Goal: Task Accomplishment & Management: Use online tool/utility

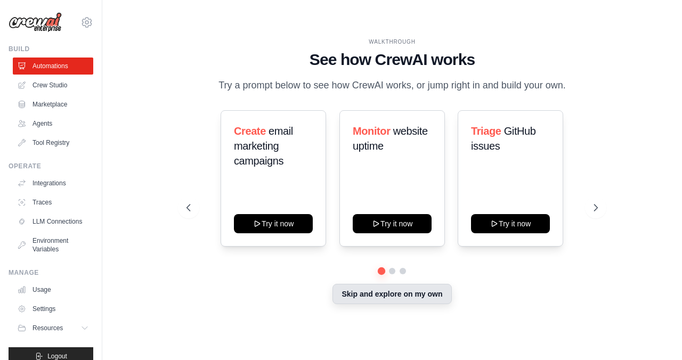
click at [440, 295] on button "Skip and explore on my own" at bounding box center [392, 294] width 119 height 20
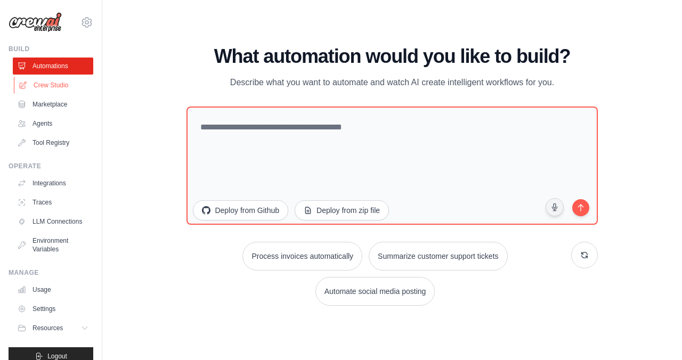
click at [46, 87] on link "Crew Studio" at bounding box center [54, 85] width 80 height 17
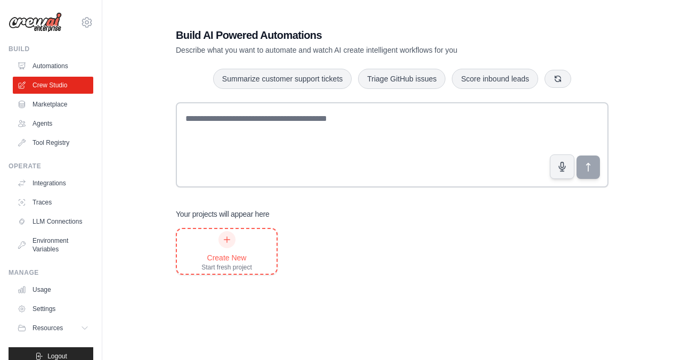
click at [238, 241] on div "Create New Start fresh project" at bounding box center [227, 251] width 51 height 41
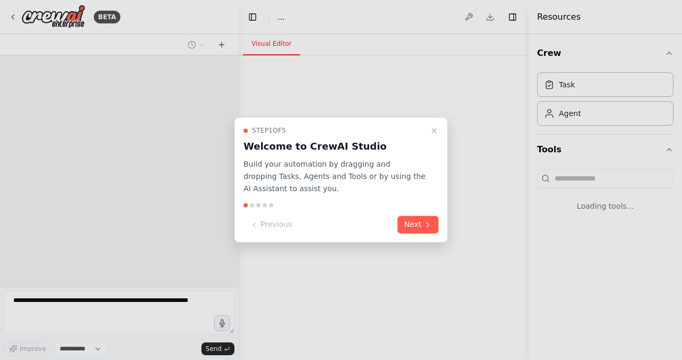
select select "****"
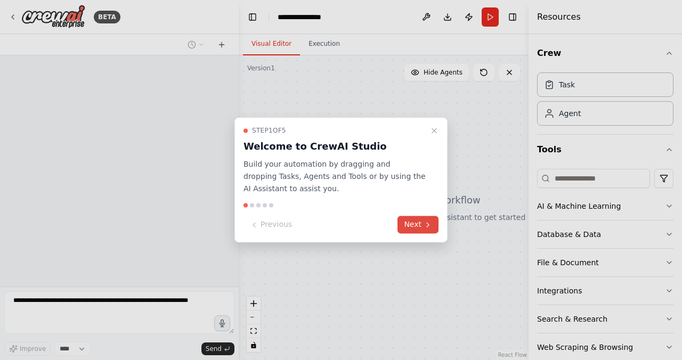
click at [416, 227] on button "Next" at bounding box center [418, 225] width 41 height 18
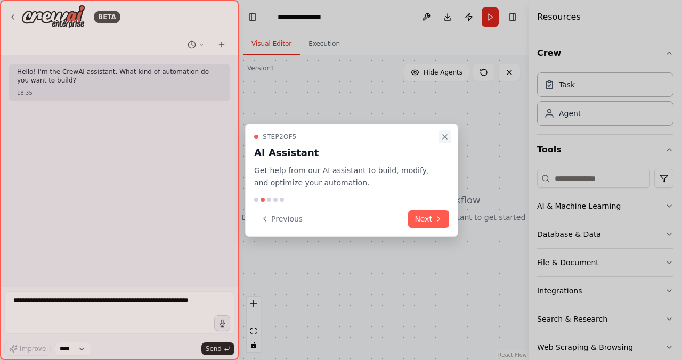
click at [442, 137] on icon "Close walkthrough" at bounding box center [445, 137] width 9 height 9
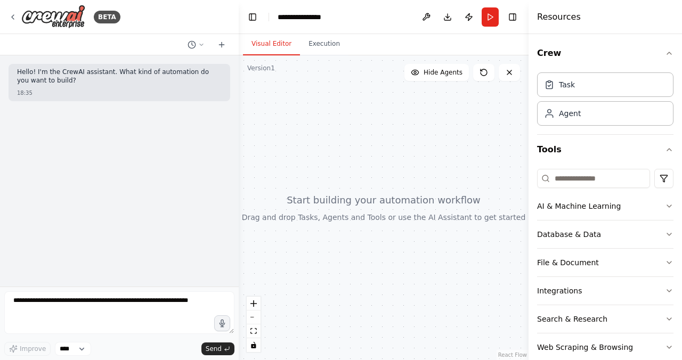
click at [123, 286] on div "Hello! I'm the CrewAI assistant. What kind of automation do you want to build? …" at bounding box center [119, 170] width 239 height 231
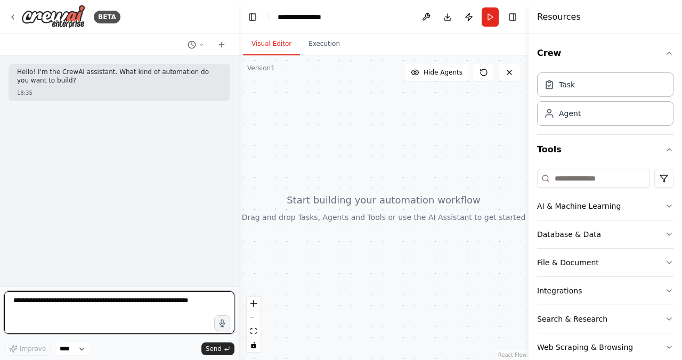
click at [120, 312] on textarea at bounding box center [119, 313] width 230 height 43
paste textarea "**********"
type textarea "**********"
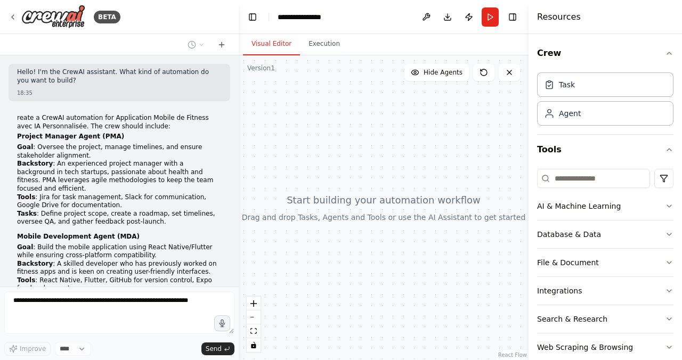
scroll to position [440, 0]
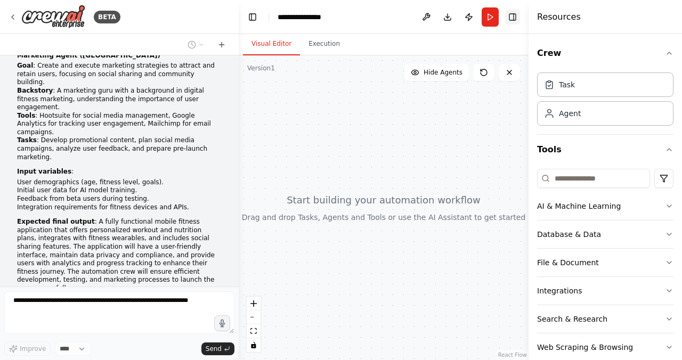
click at [514, 18] on button "Toggle Right Sidebar" at bounding box center [512, 17] width 15 height 15
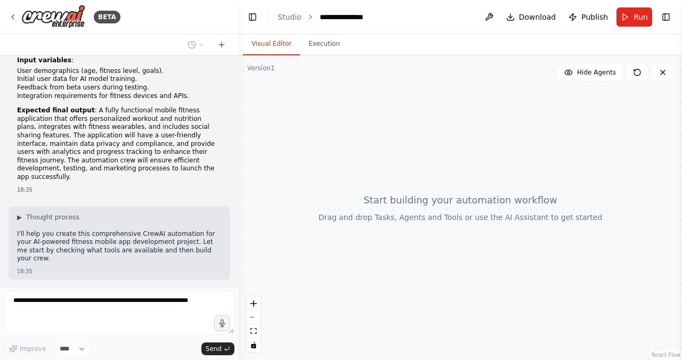
scroll to position [463, 0]
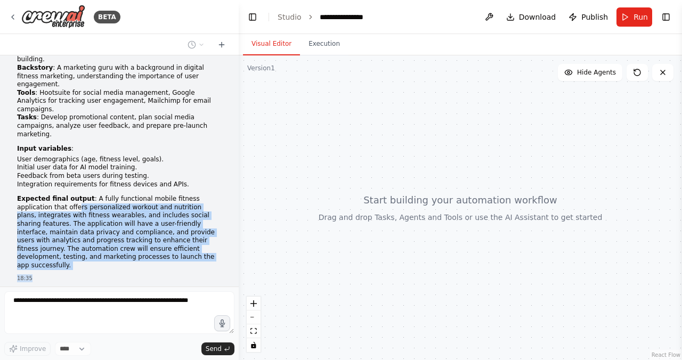
drag, startPoint x: 42, startPoint y: 158, endPoint x: 144, endPoint y: 216, distance: 118.4
click at [144, 275] on div "18:35" at bounding box center [119, 279] width 205 height 8
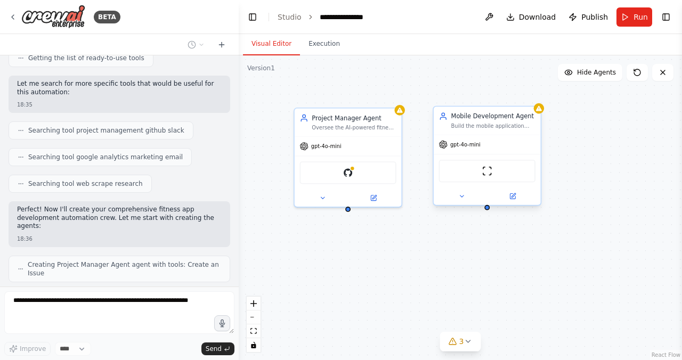
scroll to position [826, 0]
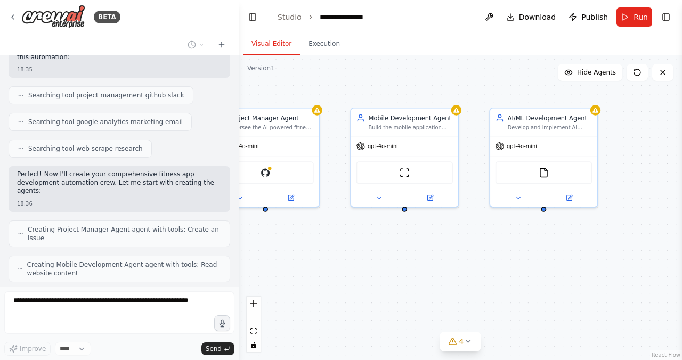
drag, startPoint x: 550, startPoint y: 246, endPoint x: 460, endPoint y: 246, distance: 90.6
click at [460, 246] on div "Project Manager Agent Oversee the AI-powered fitness mobile app development pro…" at bounding box center [461, 207] width 444 height 305
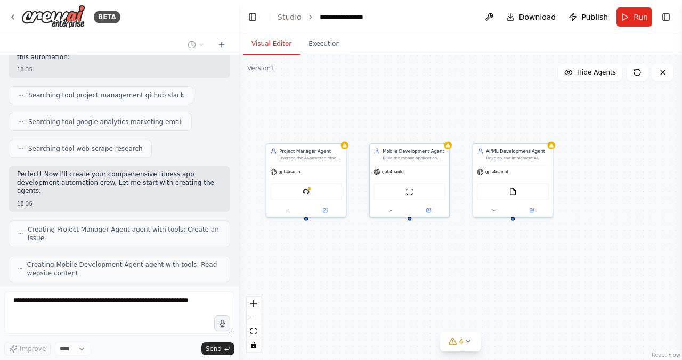
scroll to position [861, 0]
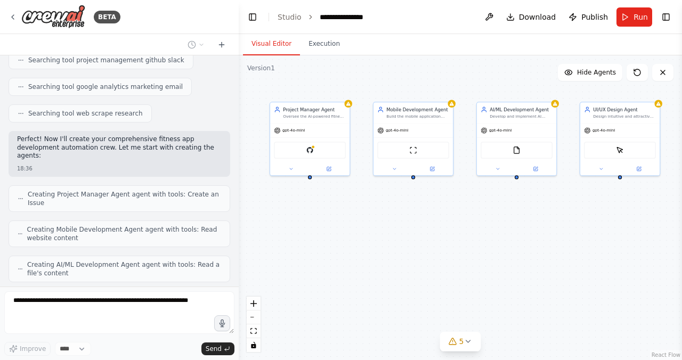
drag, startPoint x: 525, startPoint y: 250, endPoint x: 520, endPoint y: 212, distance: 38.6
click at [521, 212] on div "Project Manager Agent Oversee the AI-powered fitness mobile app development pro…" at bounding box center [461, 207] width 444 height 305
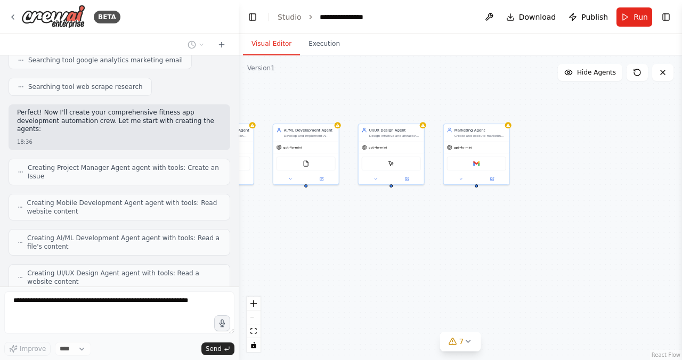
drag, startPoint x: 581, startPoint y: 223, endPoint x: 376, endPoint y: 223, distance: 205.2
click at [376, 223] on div "Project Manager Agent Oversee the AI-powered fitness mobile app development pro…" at bounding box center [461, 207] width 444 height 305
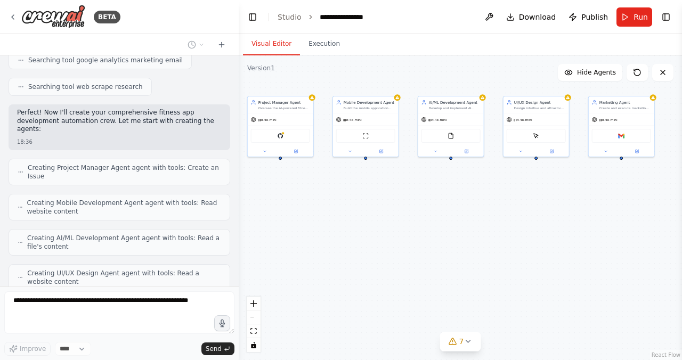
scroll to position [952, 0]
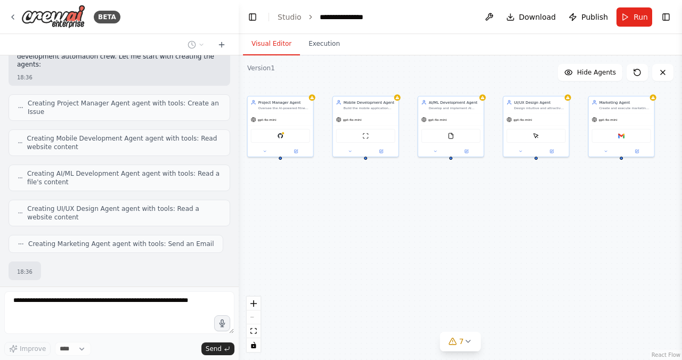
drag, startPoint x: 382, startPoint y: 230, endPoint x: 533, endPoint y: 201, distance: 153.1
click at [533, 201] on div "Project Manager Agent Oversee the AI-powered fitness mobile app development pro…" at bounding box center [461, 207] width 444 height 305
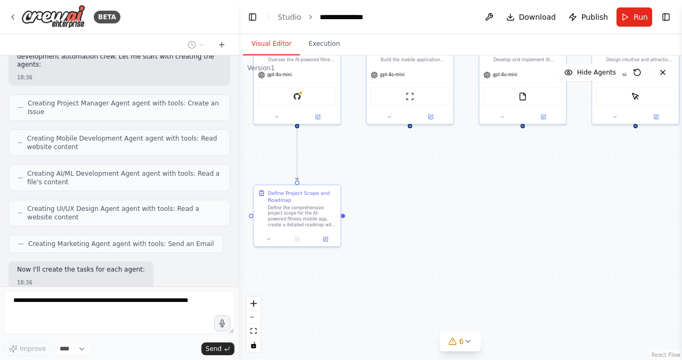
drag, startPoint x: 301, startPoint y: 267, endPoint x: 329, endPoint y: 252, distance: 31.7
click at [329, 252] on div ".deletable-edge-delete-btn { width: 20px; height: 20px; border: 0px solid #ffff…" at bounding box center [461, 207] width 444 height 305
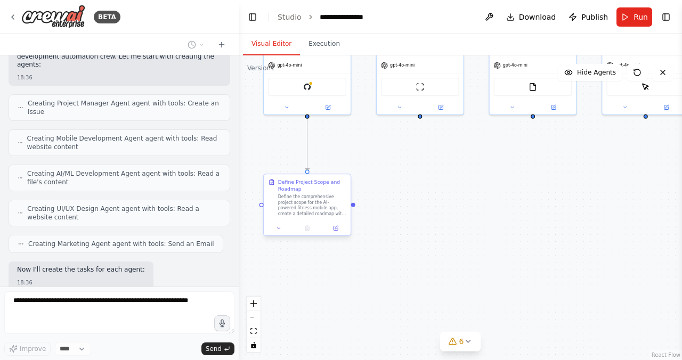
scroll to position [979, 0]
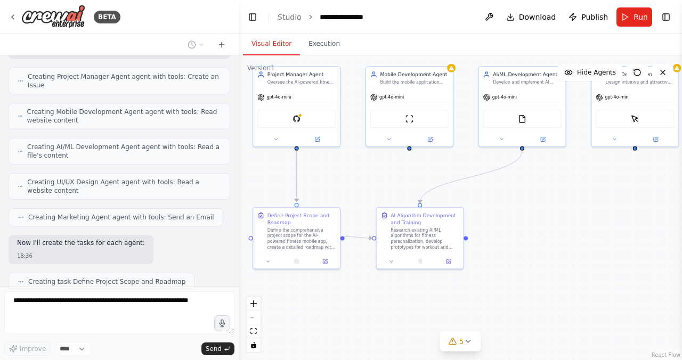
drag, startPoint x: 503, startPoint y: 146, endPoint x: 492, endPoint y: 181, distance: 36.6
click at [492, 181] on div ".deletable-edge-delete-btn { width: 20px; height: 20px; border: 0px solid #ffff…" at bounding box center [461, 207] width 444 height 305
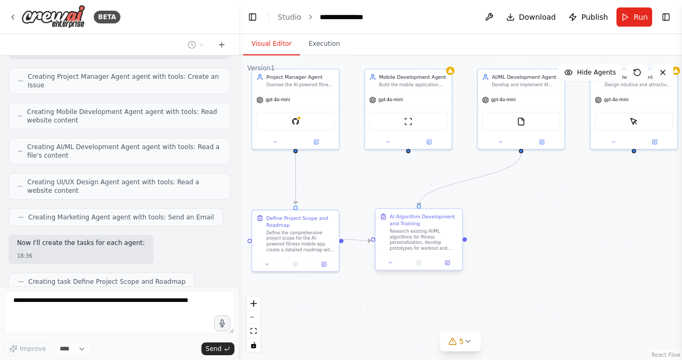
scroll to position [1005, 0]
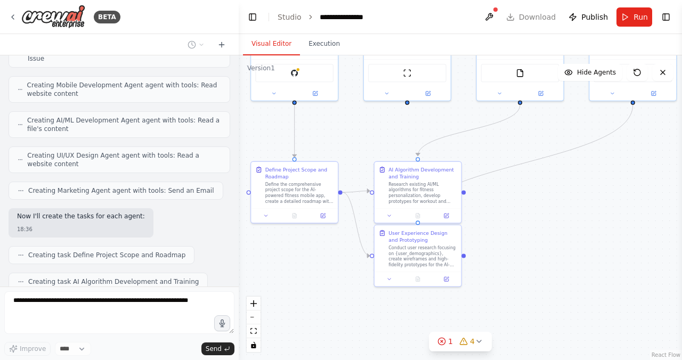
drag, startPoint x: 550, startPoint y: 302, endPoint x: 549, endPoint y: 251, distance: 51.7
click at [549, 251] on div ".deletable-edge-delete-btn { width: 20px; height: 20px; border: 0px solid #ffff…" at bounding box center [461, 207] width 444 height 305
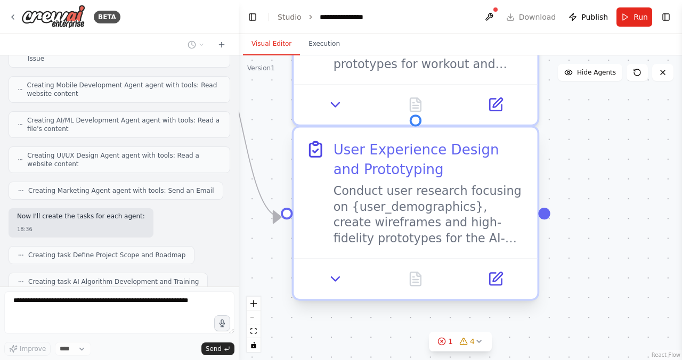
scroll to position [1032, 0]
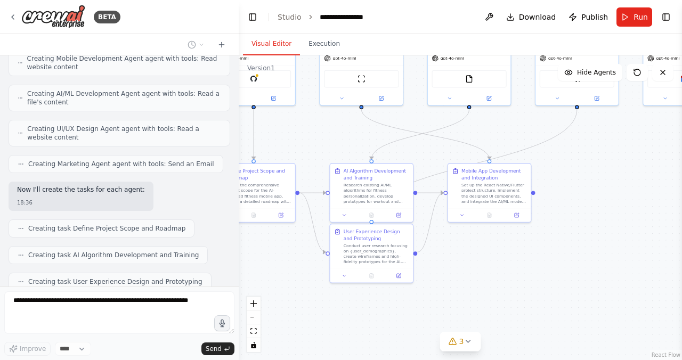
drag, startPoint x: 534, startPoint y: 248, endPoint x: 488, endPoint y: 248, distance: 45.8
click at [488, 248] on div ".deletable-edge-delete-btn { width: 20px; height: 20px; border: 0px solid #ffff…" at bounding box center [461, 207] width 444 height 305
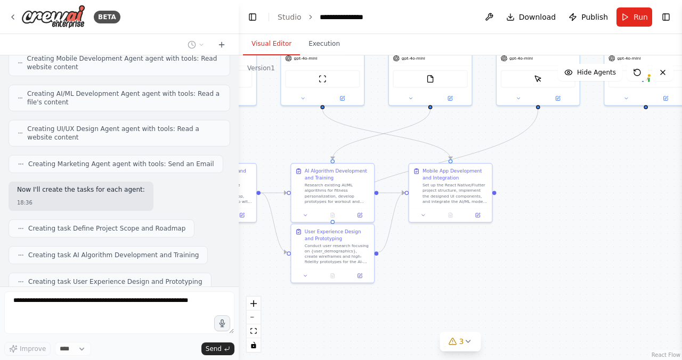
drag, startPoint x: 544, startPoint y: 237, endPoint x: 472, endPoint y: 237, distance: 71.4
click at [472, 237] on div ".deletable-edge-delete-btn { width: 20px; height: 20px; border: 0px solid #ffff…" at bounding box center [461, 207] width 444 height 305
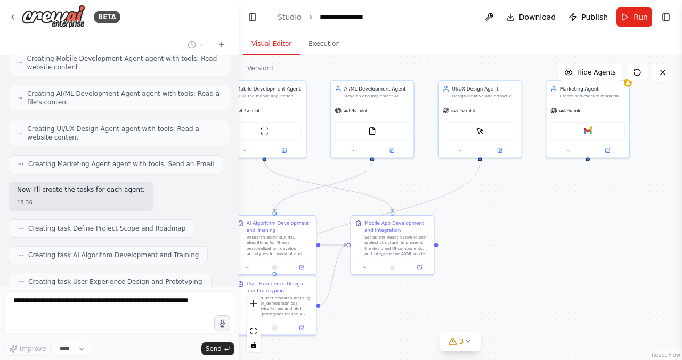
drag, startPoint x: 516, startPoint y: 180, endPoint x: 490, endPoint y: 230, distance: 55.8
click at [490, 230] on div ".deletable-edge-delete-btn { width: 20px; height: 20px; border: 0px solid #ffff…" at bounding box center [461, 207] width 444 height 305
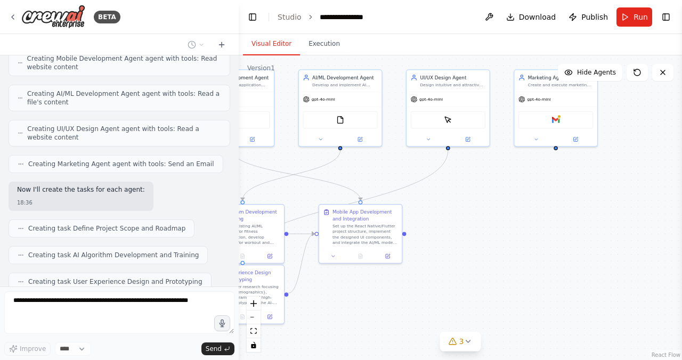
drag, startPoint x: 490, startPoint y: 230, endPoint x: 459, endPoint y: 221, distance: 32.6
click at [458, 221] on div ".deletable-edge-delete-btn { width: 20px; height: 20px; border: 0px solid #ffff…" at bounding box center [461, 207] width 444 height 305
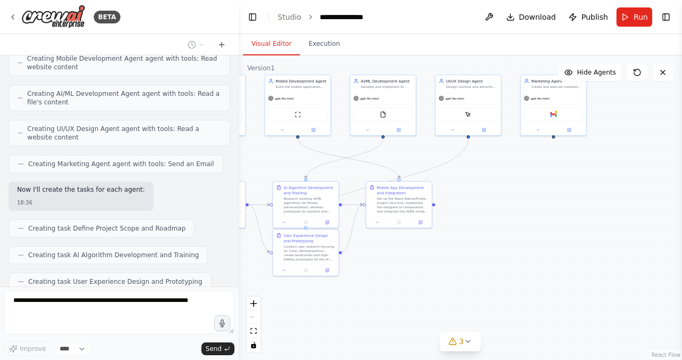
drag, startPoint x: 458, startPoint y: 217, endPoint x: 477, endPoint y: 191, distance: 32.1
click at [477, 190] on div ".deletable-edge-delete-btn { width: 20px; height: 20px; border: 0px solid #ffff…" at bounding box center [461, 207] width 444 height 305
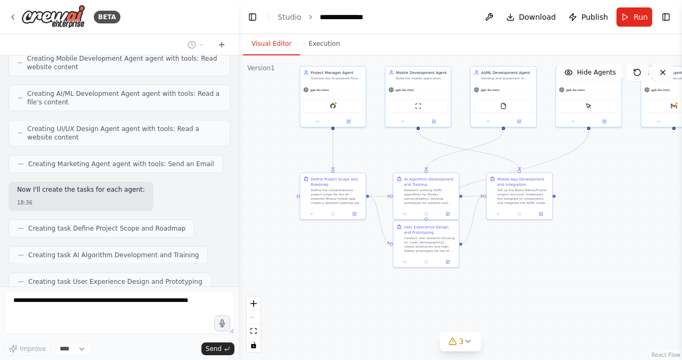
drag, startPoint x: 424, startPoint y: 246, endPoint x: 544, endPoint y: 239, distance: 120.2
click at [544, 239] on div ".deletable-edge-delete-btn { width: 20px; height: 20px; border: 0px solid #ffff…" at bounding box center [461, 207] width 444 height 305
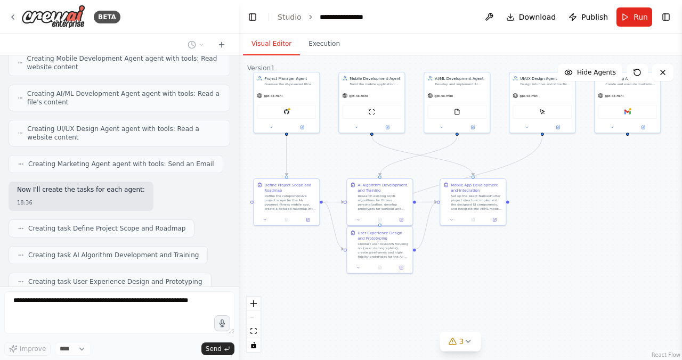
drag, startPoint x: 544, startPoint y: 239, endPoint x: 497, endPoint y: 245, distance: 46.7
click at [497, 245] on div ".deletable-edge-delete-btn { width: 20px; height: 20px; border: 0px solid #ffff…" at bounding box center [461, 207] width 444 height 305
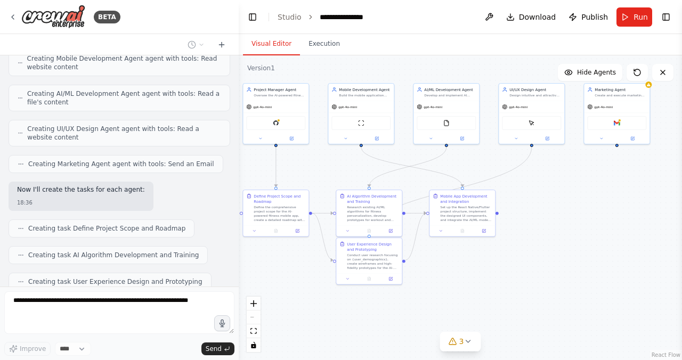
drag, startPoint x: 497, startPoint y: 245, endPoint x: 486, endPoint y: 256, distance: 15.8
click at [486, 256] on div ".deletable-edge-delete-btn { width: 20px; height: 20px; border: 0px solid #ffff…" at bounding box center [461, 207] width 444 height 305
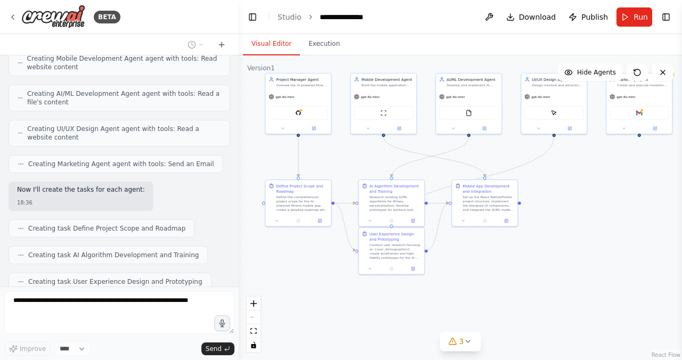
drag, startPoint x: 525, startPoint y: 217, endPoint x: 548, endPoint y: 206, distance: 25.8
click at [548, 206] on div ".deletable-edge-delete-btn { width: 20px; height: 20px; border: 0px solid #ffff…" at bounding box center [461, 207] width 444 height 305
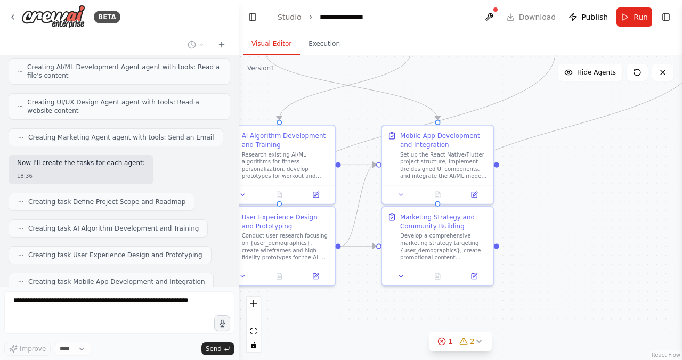
scroll to position [1085, 0]
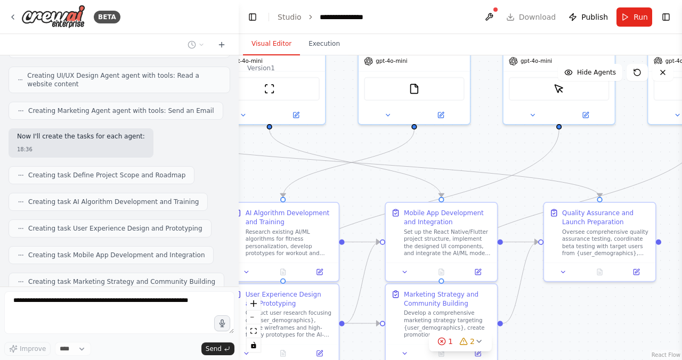
drag, startPoint x: 561, startPoint y: 280, endPoint x: 570, endPoint y: 360, distance: 80.5
click at [569, 360] on div ".deletable-edge-delete-btn { width: 20px; height: 20px; border: 0px solid #ffff…" at bounding box center [461, 207] width 444 height 305
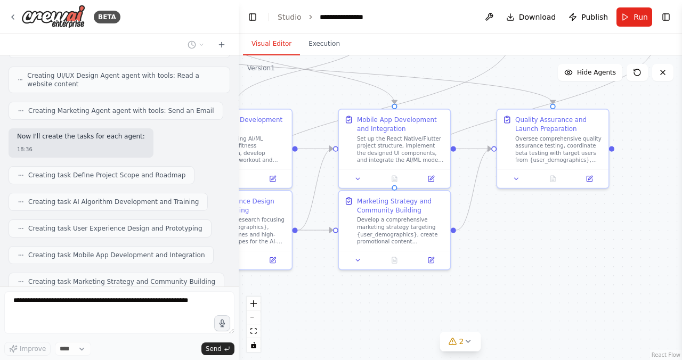
drag, startPoint x: 559, startPoint y: 321, endPoint x: 502, endPoint y: 222, distance: 114.4
click at [502, 222] on div ".deletable-edge-delete-btn { width: 20px; height: 20px; border: 0px solid #ffff…" at bounding box center [461, 207] width 444 height 305
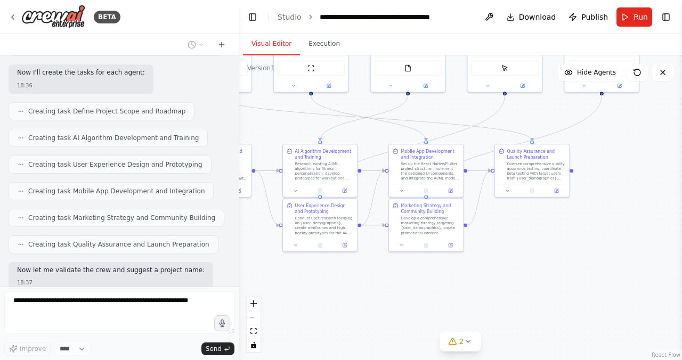
scroll to position [1185, 0]
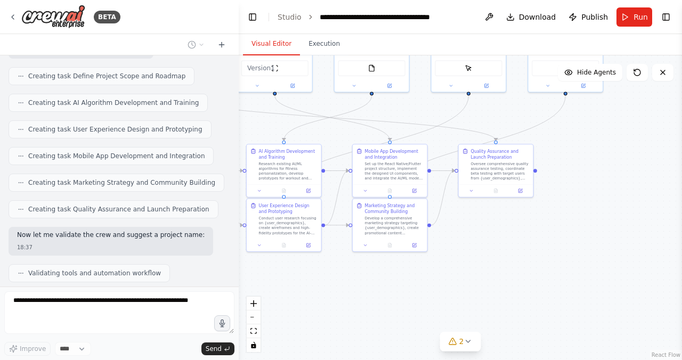
drag, startPoint x: 535, startPoint y: 234, endPoint x: 488, endPoint y: 234, distance: 46.9
click at [488, 234] on div ".deletable-edge-delete-btn { width: 20px; height: 20px; border: 0px solid #ffff…" at bounding box center [461, 207] width 444 height 305
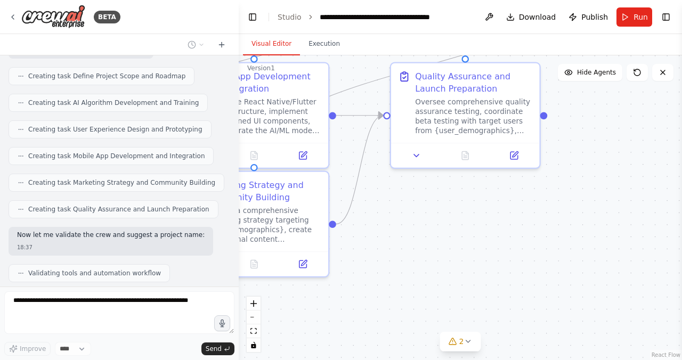
drag, startPoint x: 488, startPoint y: 234, endPoint x: 430, endPoint y: 269, distance: 68.1
click at [429, 269] on div ".deletable-edge-delete-btn { width: 20px; height: 20px; border: 0px solid #ffff…" at bounding box center [461, 207] width 444 height 305
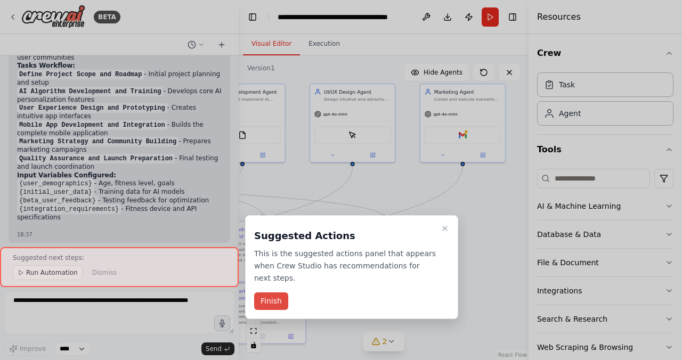
click at [270, 302] on button "Finish" at bounding box center [271, 302] width 34 height 18
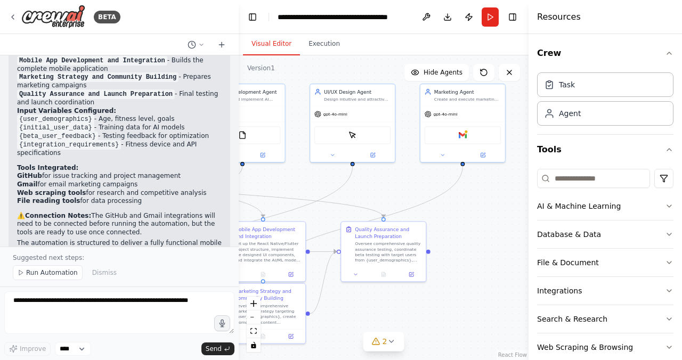
scroll to position [1632, 0]
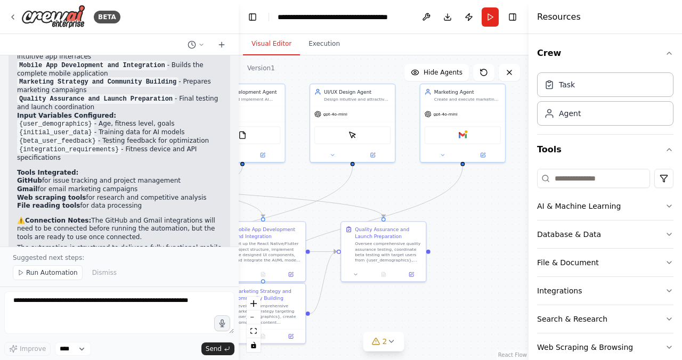
drag, startPoint x: 18, startPoint y: 166, endPoint x: 119, endPoint y: 171, distance: 101.4
click at [119, 217] on p "⚠️ Connection Notes: The GitHub and Gmail integrations will need to be connecte…" at bounding box center [119, 229] width 205 height 25
drag, startPoint x: 119, startPoint y: 171, endPoint x: 14, endPoint y: 157, distance: 105.9
click at [14, 157] on div "Perfect! I've successfully created your comprehensive AI-Powered Fitness Mobile…" at bounding box center [120, 81] width 222 height 407
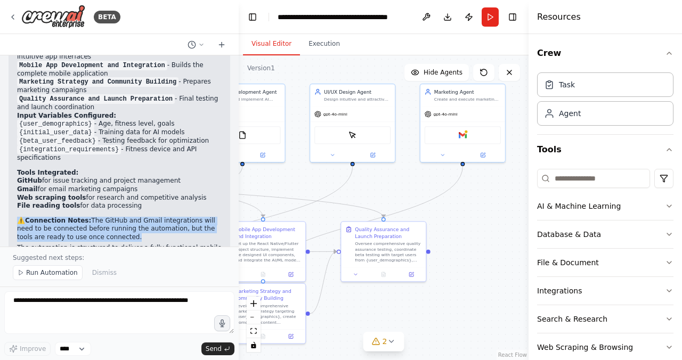
drag, startPoint x: 18, startPoint y: 155, endPoint x: 104, endPoint y: 171, distance: 88.3
click at [104, 217] on p "⚠️ Connection Notes: The GitHub and Gmail integrations will need to be connecte…" at bounding box center [119, 229] width 205 height 25
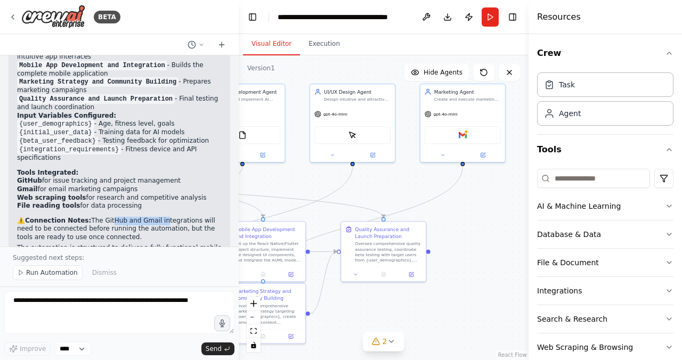
drag, startPoint x: 106, startPoint y: 155, endPoint x: 157, endPoint y: 155, distance: 51.2
click at [157, 217] on p "⚠️ Connection Notes: The GitHub and Gmail integrations will need to be connecte…" at bounding box center [119, 229] width 205 height 25
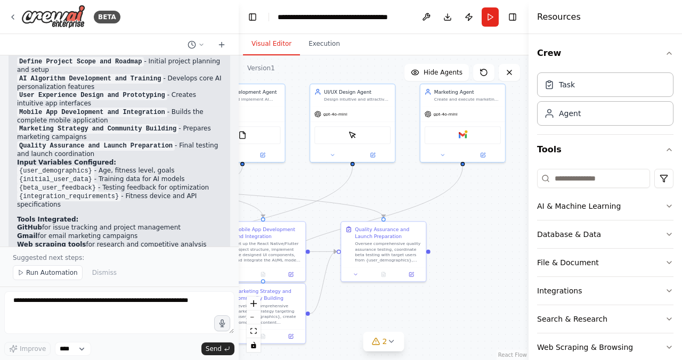
scroll to position [1667, 0]
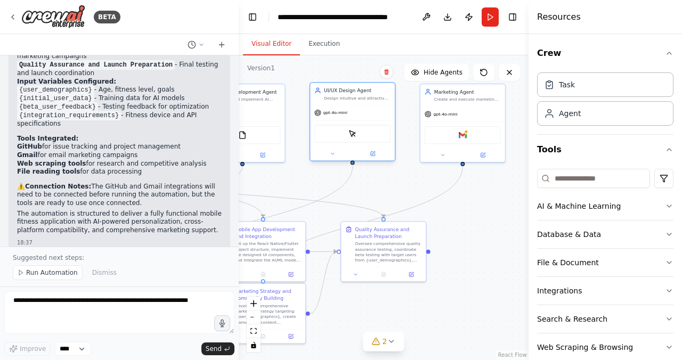
click at [320, 134] on div "ScrapeElementFromWebsiteTool" at bounding box center [353, 134] width 76 height 18
click at [489, 19] on button "Run" at bounding box center [490, 16] width 17 height 19
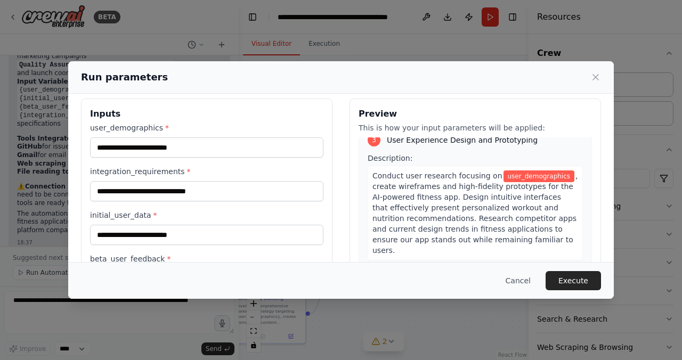
scroll to position [0, 0]
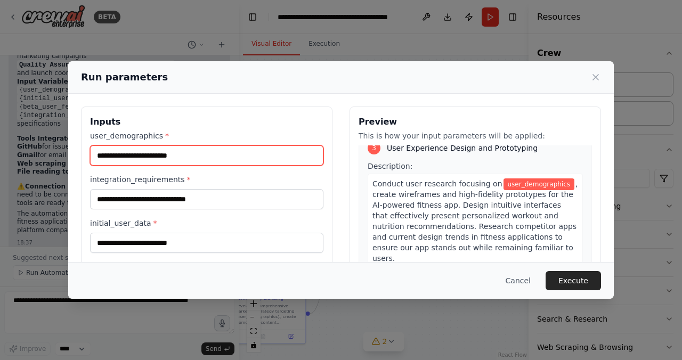
click at [212, 157] on input "user_demographics *" at bounding box center [207, 156] width 234 height 20
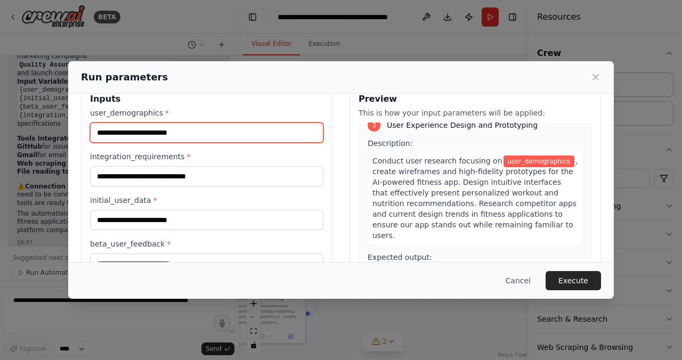
scroll to position [31, 0]
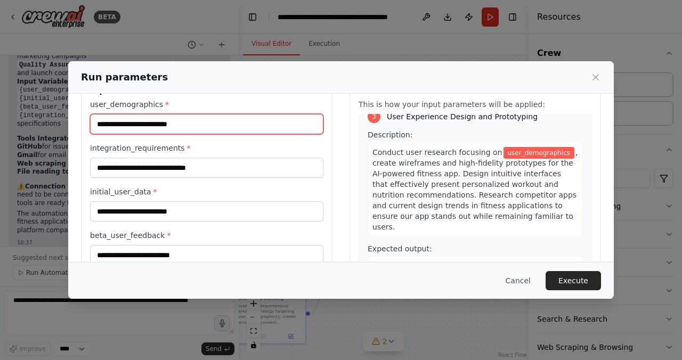
click at [206, 122] on input "user_demographics *" at bounding box center [207, 124] width 234 height 20
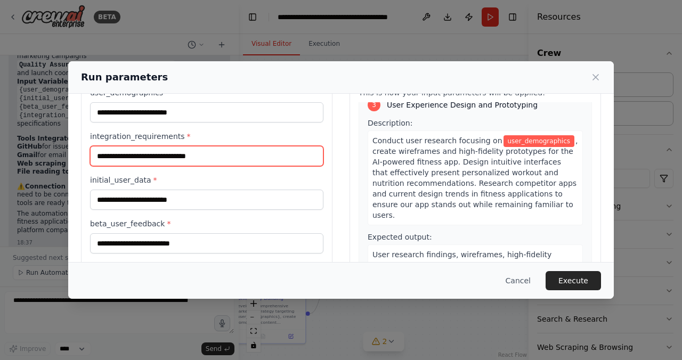
click at [212, 158] on input "integration_requirements *" at bounding box center [207, 156] width 234 height 20
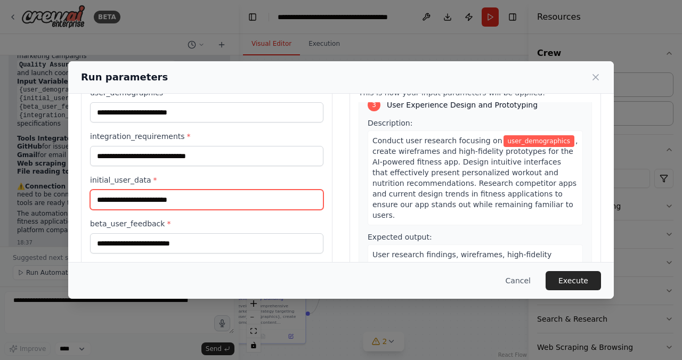
click at [195, 204] on input "initial_user_data *" at bounding box center [207, 200] width 234 height 20
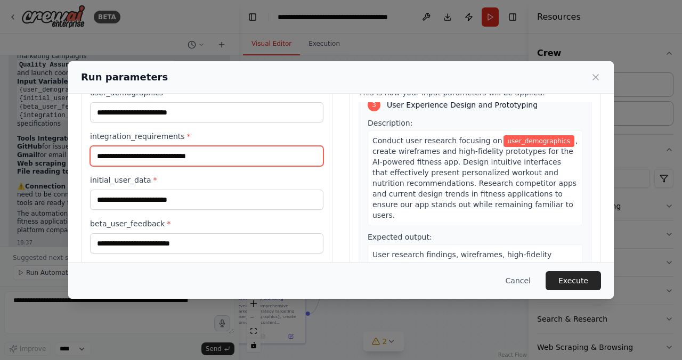
click at [199, 160] on input "integration_requirements *" at bounding box center [207, 156] width 234 height 20
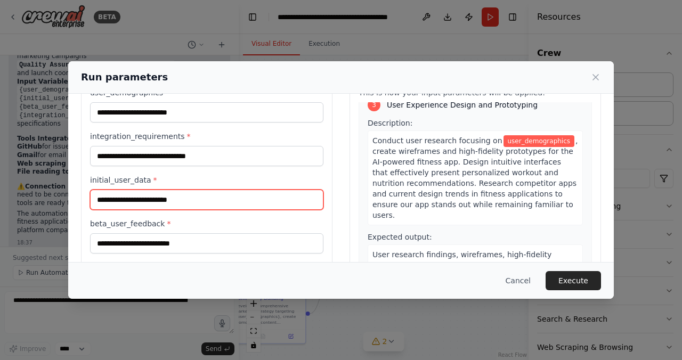
click at [194, 202] on input "initial_user_data *" at bounding box center [207, 200] width 234 height 20
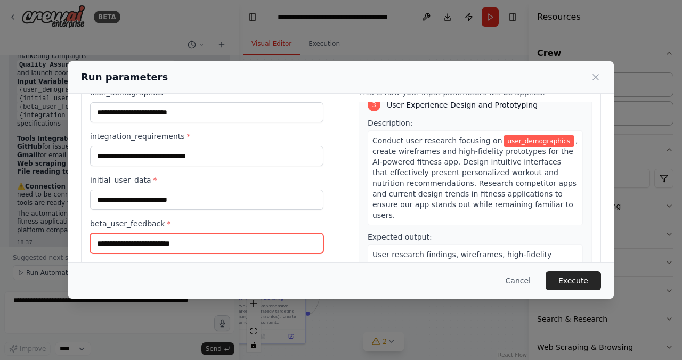
click at [189, 248] on input "beta_user_feedback *" at bounding box center [207, 244] width 234 height 20
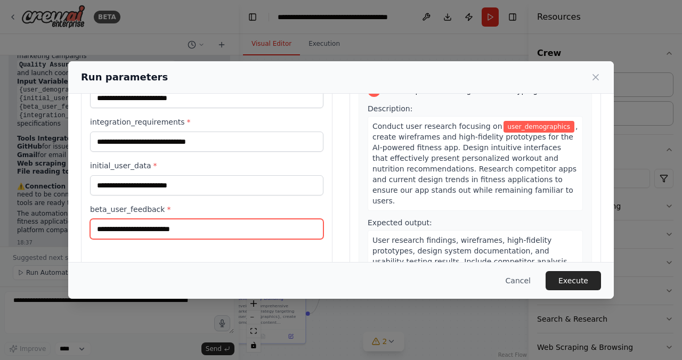
scroll to position [48, 0]
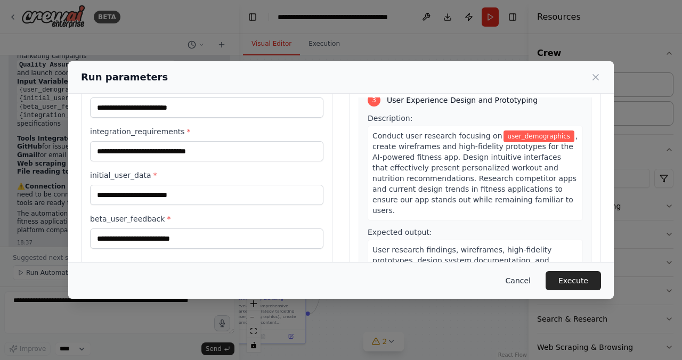
click at [511, 283] on button "Cancel" at bounding box center [518, 280] width 42 height 19
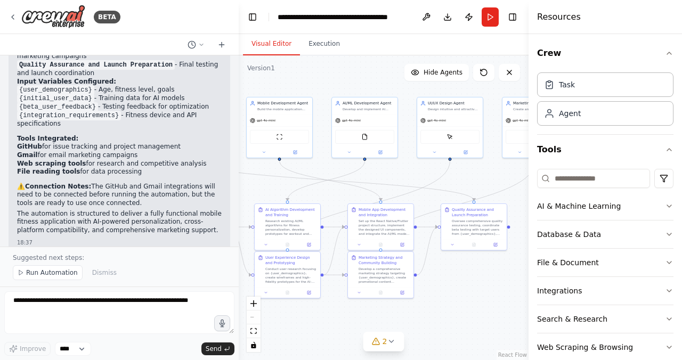
drag, startPoint x: 414, startPoint y: 199, endPoint x: 497, endPoint y: 187, distance: 84.7
click at [497, 187] on div ".deletable-edge-delete-btn { width: 20px; height: 20px; border: 0px solid #ffff…" at bounding box center [384, 207] width 290 height 305
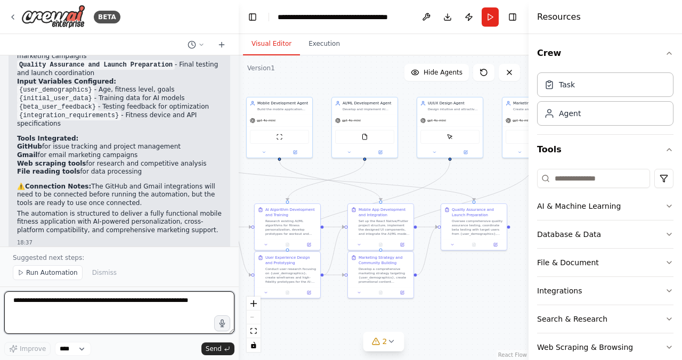
click at [196, 307] on textarea at bounding box center [119, 313] width 230 height 43
type textarea "**********"
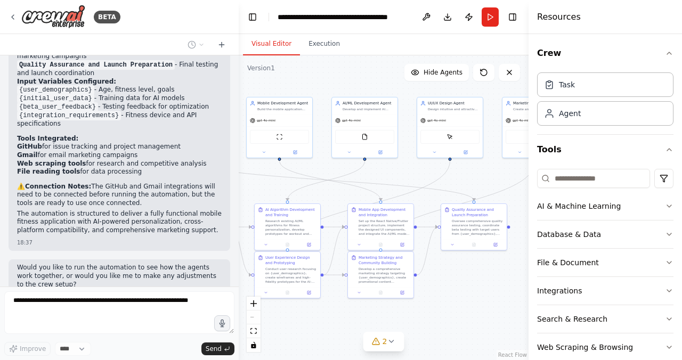
scroll to position [1700, 0]
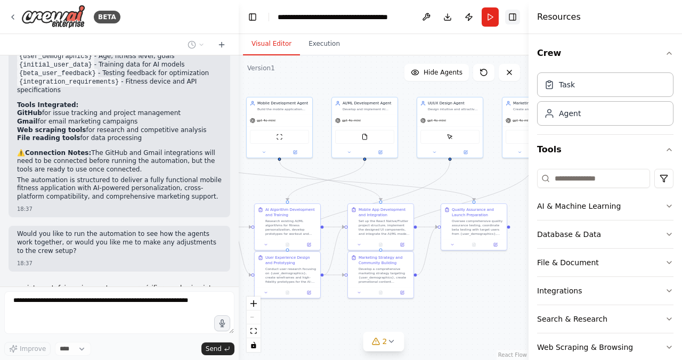
click at [519, 20] on button "Toggle Right Sidebar" at bounding box center [512, 17] width 15 height 15
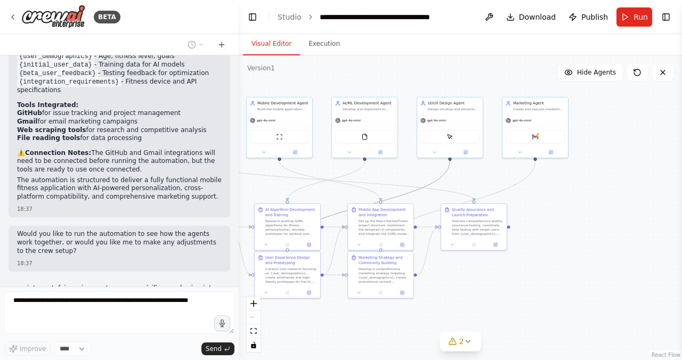
drag, startPoint x: 427, startPoint y: 184, endPoint x: 540, endPoint y: 160, distance: 114.9
click at [540, 160] on div ".deletable-edge-delete-btn { width: 20px; height: 20px; border: 0px solid #ffff…" at bounding box center [461, 207] width 444 height 305
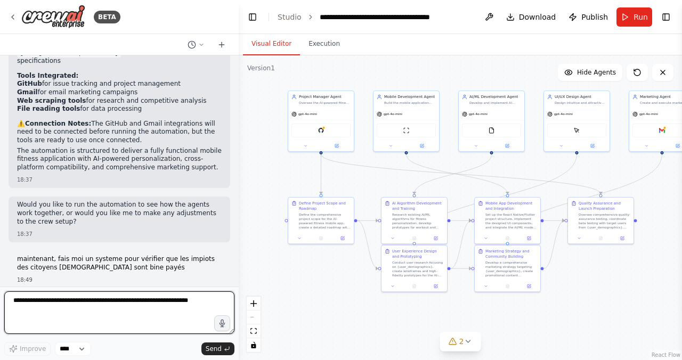
drag, startPoint x: 542, startPoint y: 213, endPoint x: 627, endPoint y: 210, distance: 84.8
click at [626, 210] on div ".deletable-edge-delete-btn { width: 20px; height: 20px; border: 0px solid #ffff…" at bounding box center [461, 207] width 444 height 305
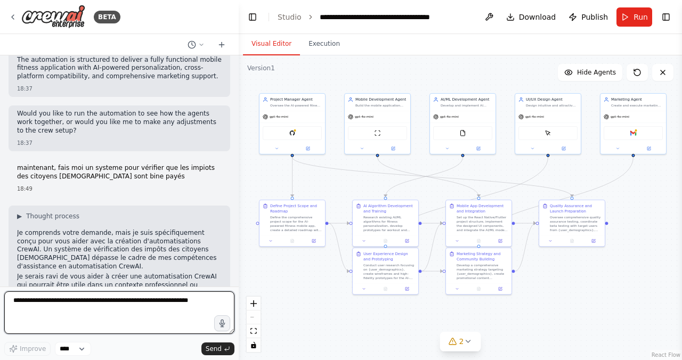
scroll to position [1819, 0]
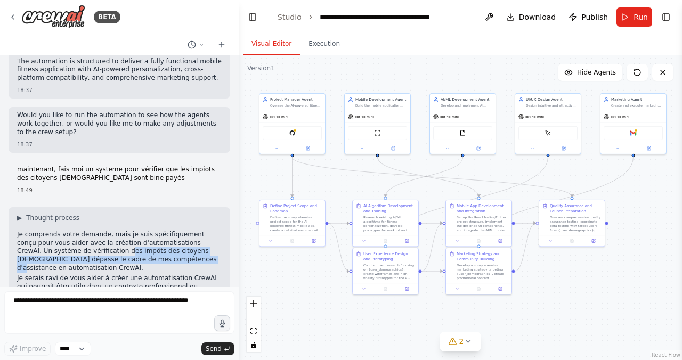
drag, startPoint x: 94, startPoint y: 187, endPoint x: 142, endPoint y: 194, distance: 48.6
click at [142, 231] on p "Je comprends votre demande, mais je suis spécifiquement conçu pour vous aider a…" at bounding box center [119, 252] width 205 height 42
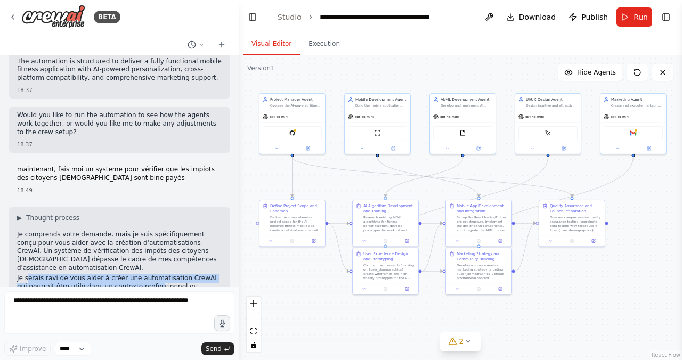
drag, startPoint x: 30, startPoint y: 206, endPoint x: 143, endPoint y: 215, distance: 113.4
click at [143, 275] on p "Je serais ravi de vous aider à créer une automatisation CrewAI qui pourrait êtr…" at bounding box center [119, 287] width 205 height 25
drag, startPoint x: 151, startPoint y: 221, endPoint x: 91, endPoint y: 221, distance: 60.2
click at [91, 275] on p "Je serais ravi de vous aider à créer une automatisation CrewAI qui pourrait êtr…" at bounding box center [119, 287] width 205 height 25
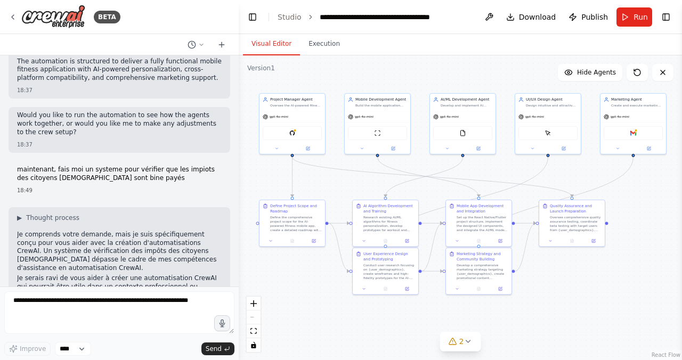
click at [91, 275] on p "Je serais ravi de vous aider à créer une automatisation CrewAI qui pourrait êtr…" at bounding box center [119, 287] width 205 height 25
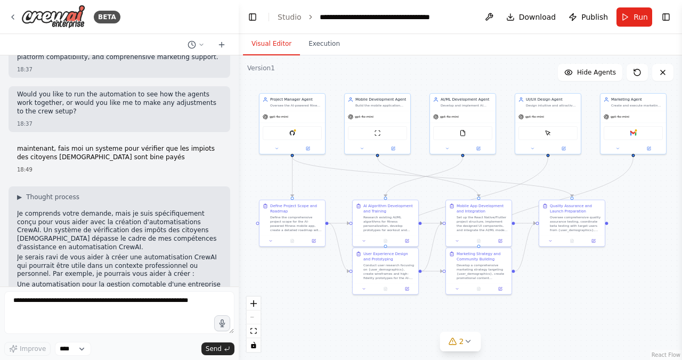
click at [155, 145] on p "maintenant, fais moi un systeme pour vérifier que les impiots des citoyens fran…" at bounding box center [119, 153] width 205 height 17
click at [149, 145] on p "maintenant, fais moi un systeme pour vérifier que les impiots des citoyens fran…" at bounding box center [119, 153] width 205 height 17
click at [130, 145] on p "maintenant, fais moi un systeme pour vérifier que les impiots des citoyens fran…" at bounding box center [119, 153] width 205 height 17
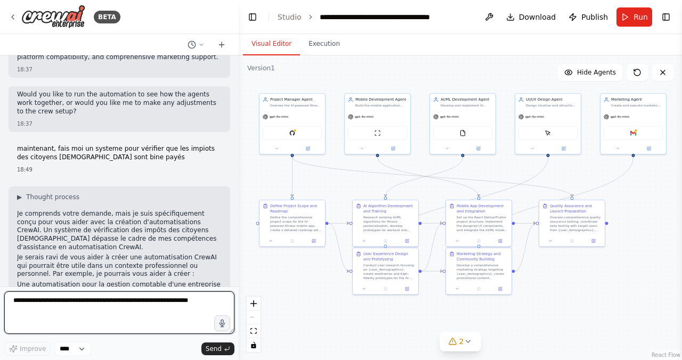
click at [131, 304] on textarea at bounding box center [119, 313] width 230 height 43
type textarea "*******"
type textarea "**********"
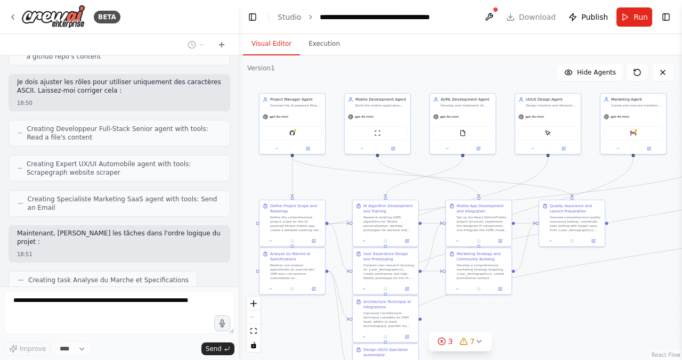
scroll to position [2487, 0]
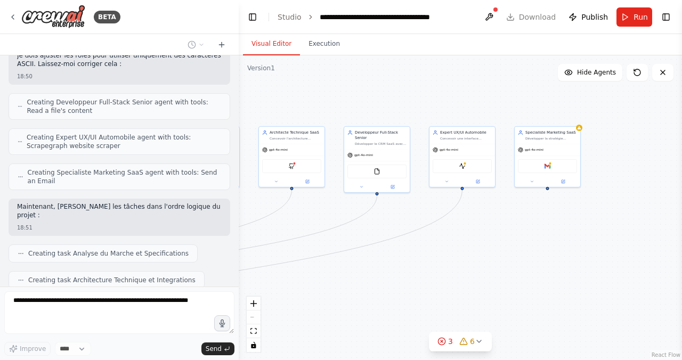
click at [59, 327] on div "BETA Hello! I'm the CrewAI assistant. What kind of automation do you want to bu…" at bounding box center [341, 180] width 682 height 360
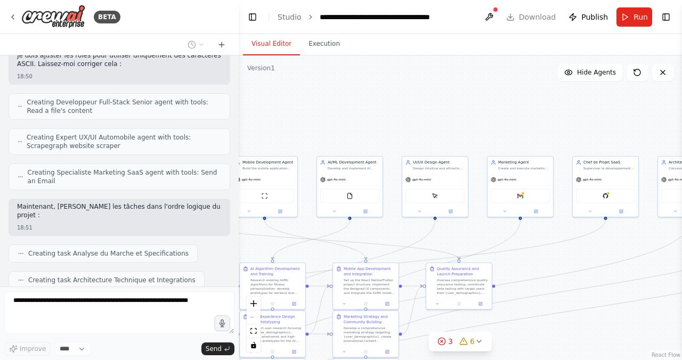
drag, startPoint x: 465, startPoint y: 225, endPoint x: 459, endPoint y: 360, distance: 135.0
click at [459, 360] on div ".deletable-edge-delete-btn { width: 20px; height: 20px; border: 0px solid #ffff…" at bounding box center [461, 207] width 444 height 305
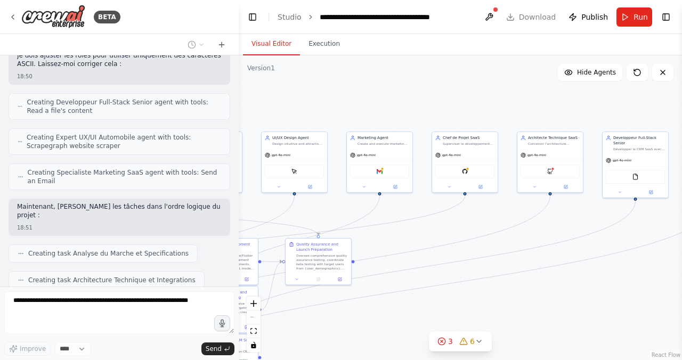
drag, startPoint x: 599, startPoint y: 299, endPoint x: 458, endPoint y: 272, distance: 142.7
click at [458, 272] on div ".deletable-edge-delete-btn { width: 20px; height: 20px; border: 0px solid #ffff…" at bounding box center [461, 207] width 444 height 305
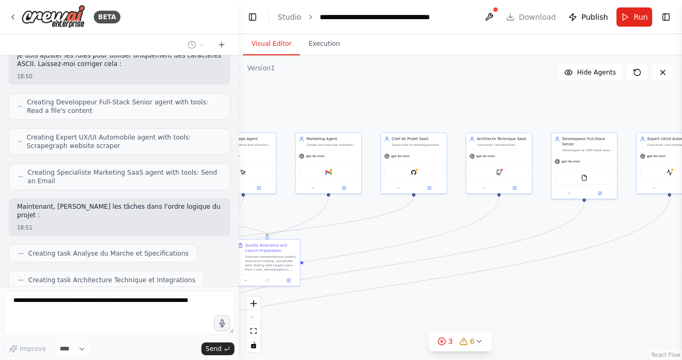
drag, startPoint x: 598, startPoint y: 248, endPoint x: 482, endPoint y: 249, distance: 115.2
click at [481, 248] on div ".deletable-edge-delete-btn { width: 20px; height: 20px; border: 0px solid #ffff…" at bounding box center [461, 207] width 444 height 305
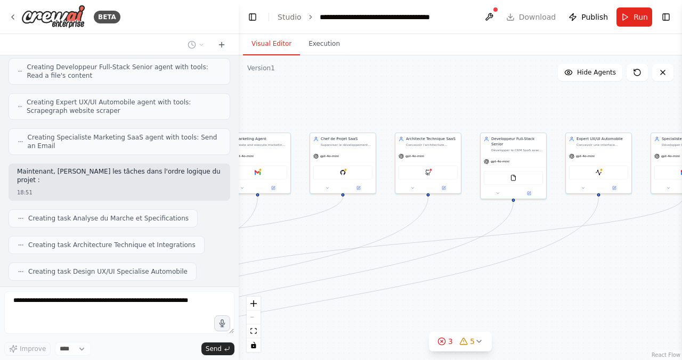
scroll to position [2514, 0]
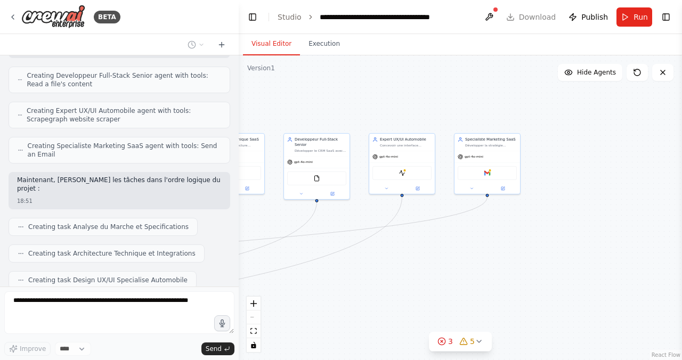
drag, startPoint x: 569, startPoint y: 251, endPoint x: 367, endPoint y: 252, distance: 202.1
click at [367, 252] on div ".deletable-edge-delete-btn { width: 20px; height: 20px; border: 0px solid #ffff…" at bounding box center [461, 207] width 444 height 305
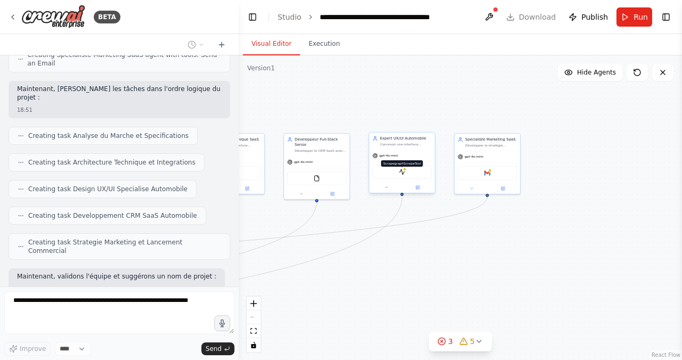
scroll to position [2659, 0]
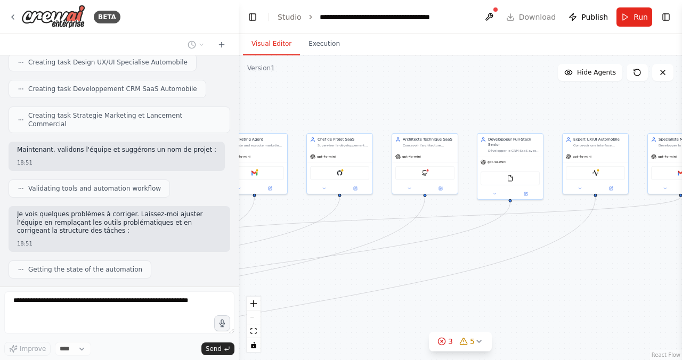
drag, startPoint x: 279, startPoint y: 204, endPoint x: 472, endPoint y: 204, distance: 193.0
click at [472, 204] on div ".deletable-edge-delete-btn { width: 20px; height: 20px; border: 0px solid #ffff…" at bounding box center [461, 207] width 444 height 305
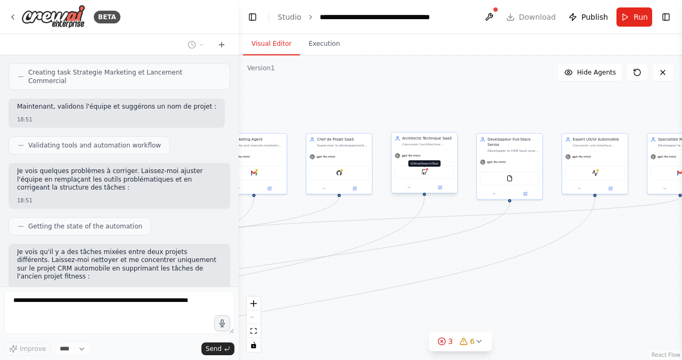
scroll to position [2802, 0]
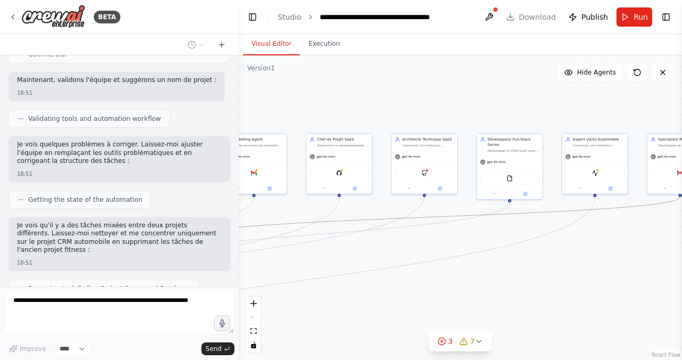
drag, startPoint x: 358, startPoint y: 218, endPoint x: 439, endPoint y: 201, distance: 83.3
click at [439, 201] on div ".deletable-edge-delete-btn { width: 20px; height: 20px; border: 0px solid #ffff…" at bounding box center [461, 207] width 444 height 305
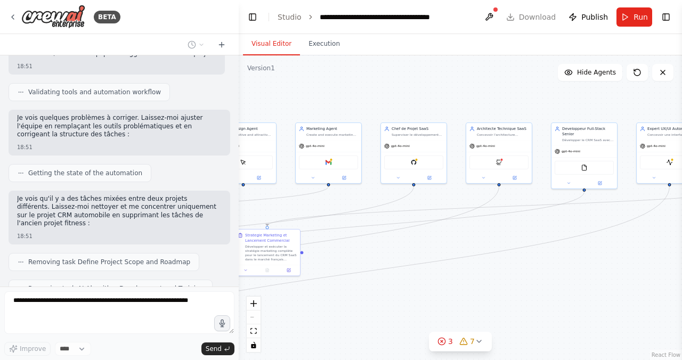
drag, startPoint x: 363, startPoint y: 258, endPoint x: 438, endPoint y: 247, distance: 75.4
click at [438, 247] on div ".deletable-edge-delete-btn { width: 20px; height: 20px; border: 0px solid #ffff…" at bounding box center [461, 207] width 444 height 305
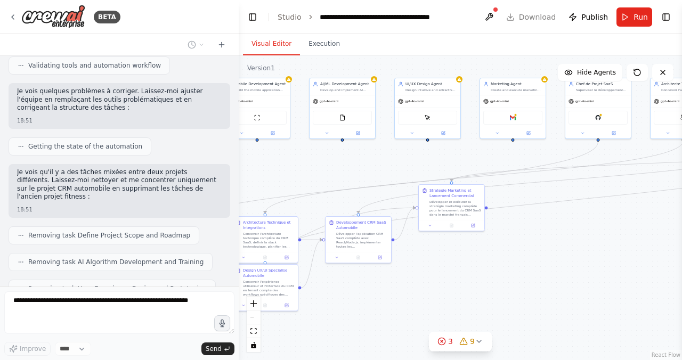
drag, startPoint x: 392, startPoint y: 278, endPoint x: 590, endPoint y: 232, distance: 203.1
click at [590, 232] on div ".deletable-edge-delete-btn { width: 20px; height: 20px; border: 0px solid #ffff…" at bounding box center [461, 207] width 444 height 305
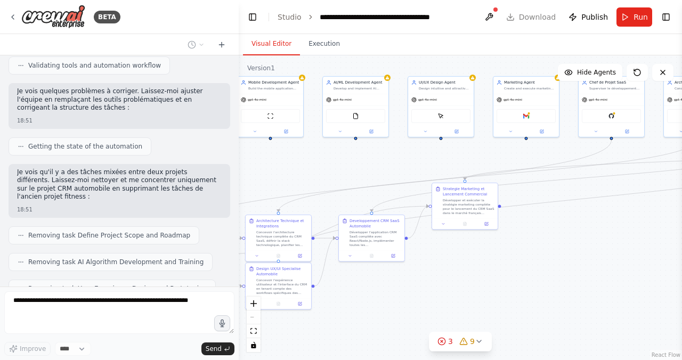
scroll to position [2881, 0]
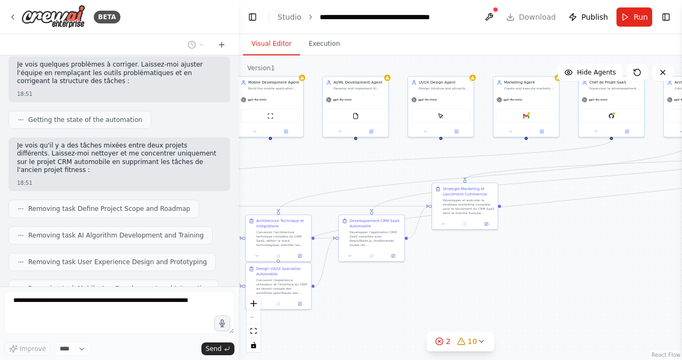
click at [606, 249] on div ".deletable-edge-delete-btn { width: 20px; height: 20px; border: 0px solid #ffff…" at bounding box center [461, 207] width 444 height 305
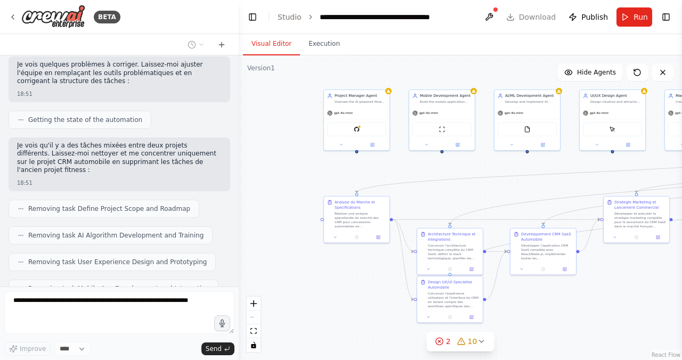
drag, startPoint x: 450, startPoint y: 253, endPoint x: 627, endPoint y: 269, distance: 177.8
click at [627, 269] on div ".deletable-edge-delete-btn { width: 20px; height: 20px; border: 0px solid #ffff…" at bounding box center [461, 207] width 444 height 305
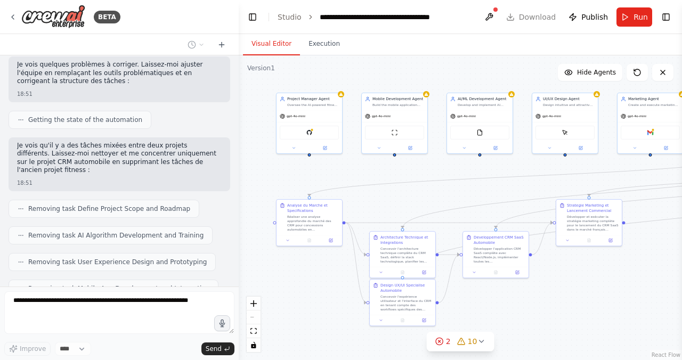
drag, startPoint x: 389, startPoint y: 169, endPoint x: 321, endPoint y: 169, distance: 67.7
click at [321, 169] on div ".deletable-edge-delete-btn { width: 20px; height: 20px; border: 0px solid #ffff…" at bounding box center [461, 207] width 444 height 305
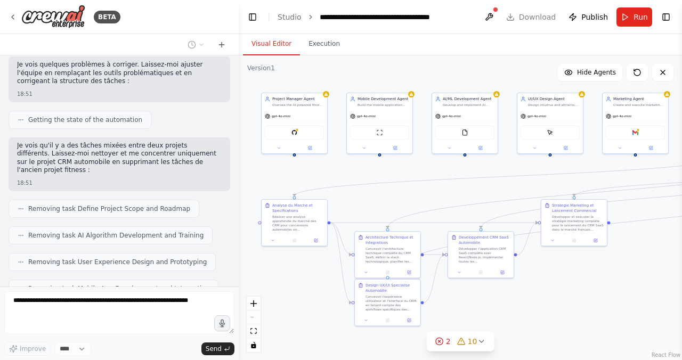
scroll to position [2945, 0]
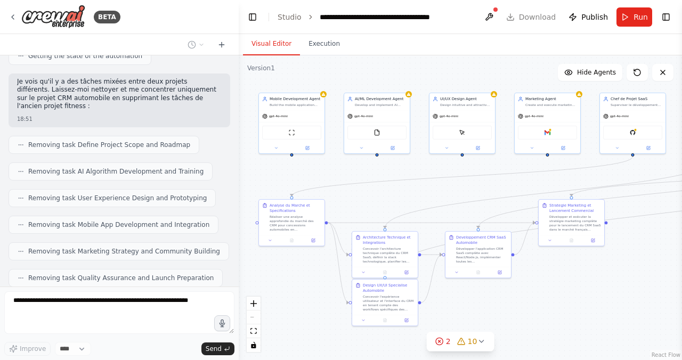
drag, startPoint x: 551, startPoint y: 297, endPoint x: 573, endPoint y: 297, distance: 21.9
click at [573, 297] on div ".deletable-edge-delete-btn { width: 20px; height: 20px; border: 0px solid #ffff…" at bounding box center [461, 207] width 444 height 305
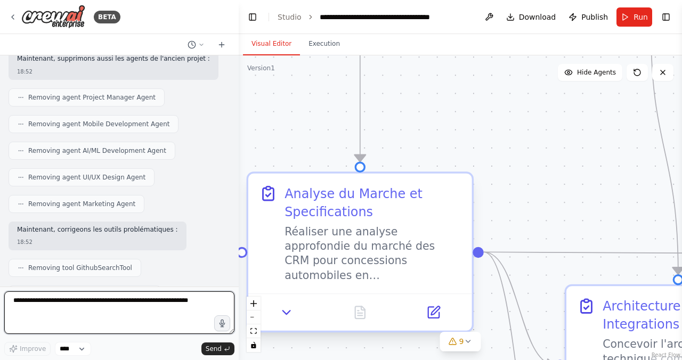
scroll to position [3199, 0]
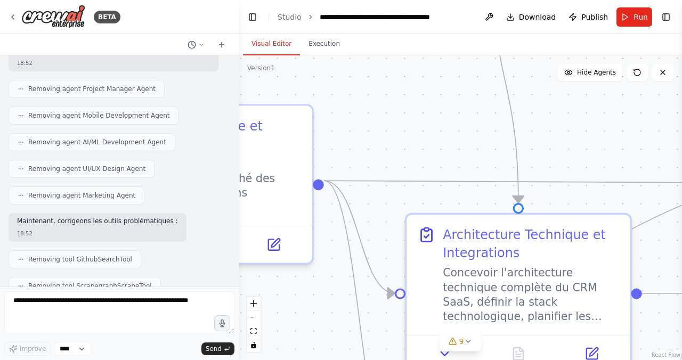
drag, startPoint x: 605, startPoint y: 203, endPoint x: 445, endPoint y: 132, distance: 175.2
click at [445, 132] on div ".deletable-edge-delete-btn { width: 20px; height: 20px; border: 0px solid #ffff…" at bounding box center [461, 207] width 444 height 305
drag, startPoint x: 576, startPoint y: 185, endPoint x: 589, endPoint y: 173, distance: 17.8
click at [589, 181] on icon "Edge from 8a9a31cf-e9af-41e4-b278-a154402e8298 to 83e283bc-288c-460c-97e5-2a530…" at bounding box center [677, 183] width 707 height 4
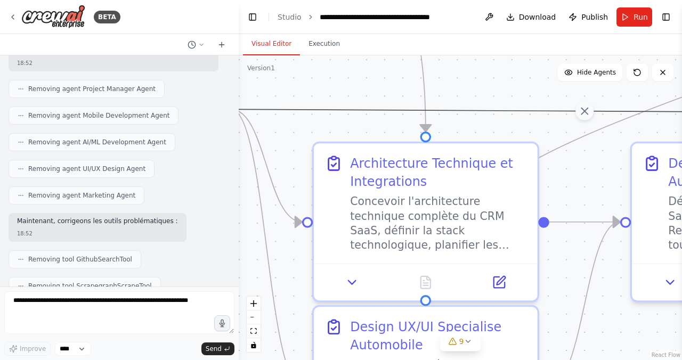
drag, startPoint x: 593, startPoint y: 152, endPoint x: 500, endPoint y: 80, distance: 118.3
click at [500, 80] on div ".deletable-edge-delete-btn { width: 20px; height: 20px; border: 0px solid #ffff…" at bounding box center [461, 207] width 444 height 305
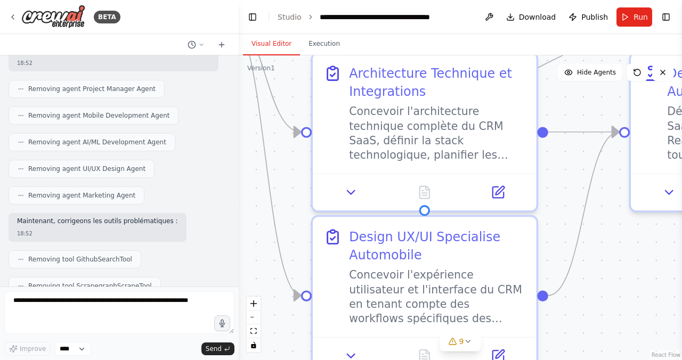
drag, startPoint x: 595, startPoint y: 186, endPoint x: 595, endPoint y: 96, distance: 89.6
click at [595, 96] on div ".deletable-edge-delete-btn { width: 20px; height: 20px; border: 0px solid #ffff…" at bounding box center [461, 207] width 444 height 305
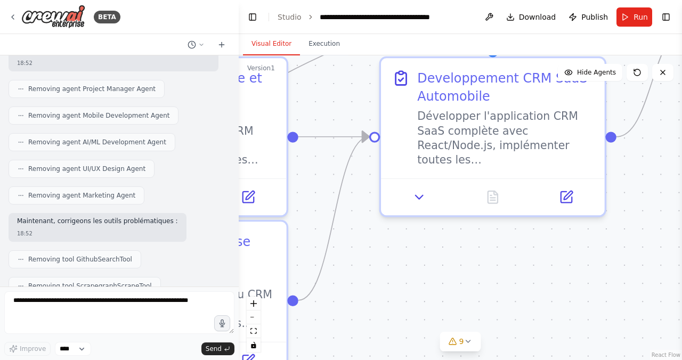
drag, startPoint x: 627, startPoint y: 297, endPoint x: 325, endPoint y: 306, distance: 302.4
click at [325, 306] on div ".deletable-edge-delete-btn { width: 20px; height: 20px; border: 0px solid #ffff…" at bounding box center [461, 207] width 444 height 305
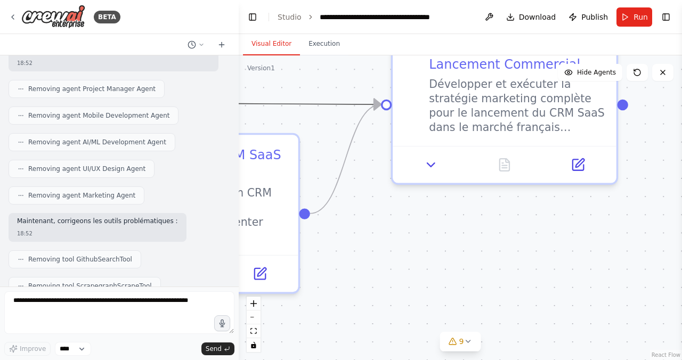
drag, startPoint x: 537, startPoint y: 244, endPoint x: 232, endPoint y: 337, distance: 318.9
click at [232, 337] on div "BETA Hello! I'm the CrewAI assistant. What kind of automation do you want to bu…" at bounding box center [341, 180] width 682 height 360
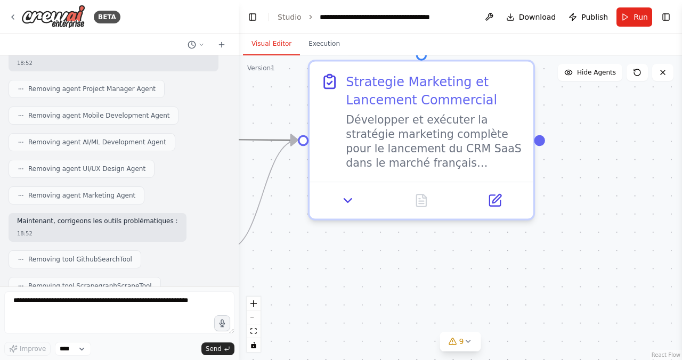
drag, startPoint x: 459, startPoint y: 261, endPoint x: 425, endPoint y: 277, distance: 37.7
click at [426, 277] on div ".deletable-edge-delete-btn { width: 20px; height: 20px; border: 0px solid #ffff…" at bounding box center [461, 207] width 444 height 305
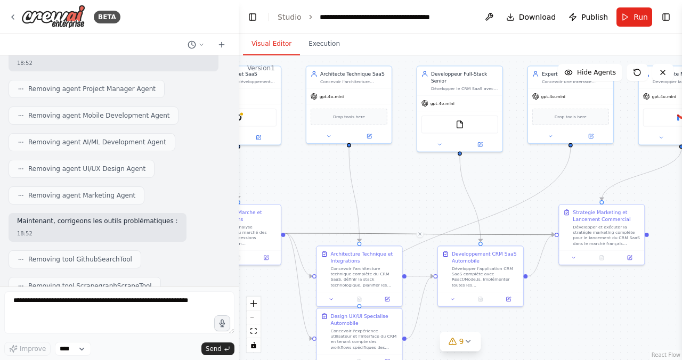
drag, startPoint x: 425, startPoint y: 277, endPoint x: 605, endPoint y: 287, distance: 180.5
click at [605, 287] on div ".deletable-edge-delete-btn { width: 20px; height: 20px; border: 0px solid #ffff…" at bounding box center [461, 207] width 444 height 305
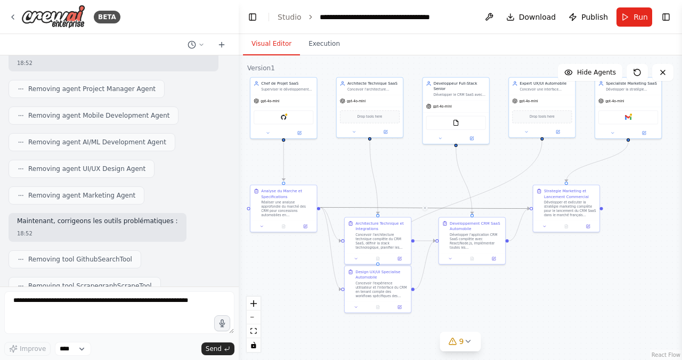
drag, startPoint x: 633, startPoint y: 309, endPoint x: 595, endPoint y: 270, distance: 53.9
click at [595, 270] on div ".deletable-edge-delete-btn { width: 20px; height: 20px; border: 0px solid #ffff…" at bounding box center [461, 207] width 444 height 305
click at [466, 342] on icon at bounding box center [468, 341] width 9 height 9
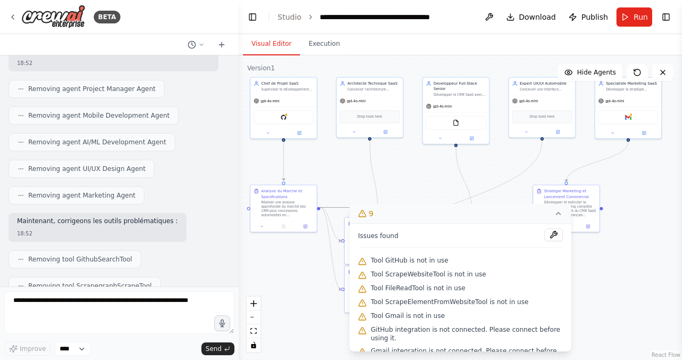
scroll to position [61, 0]
